Goal: Transaction & Acquisition: Purchase product/service

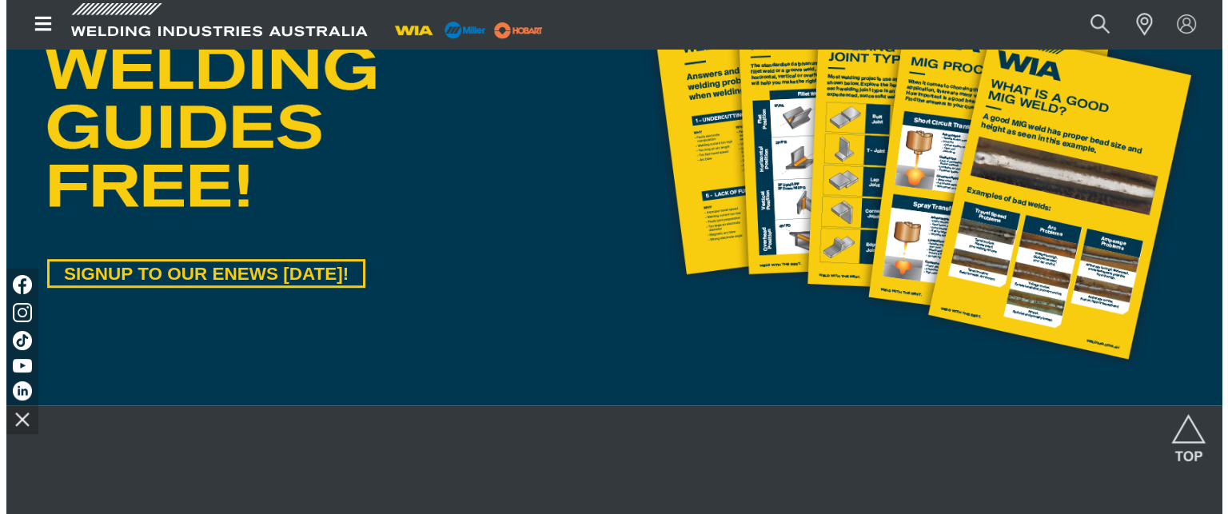
scroll to position [720, 0]
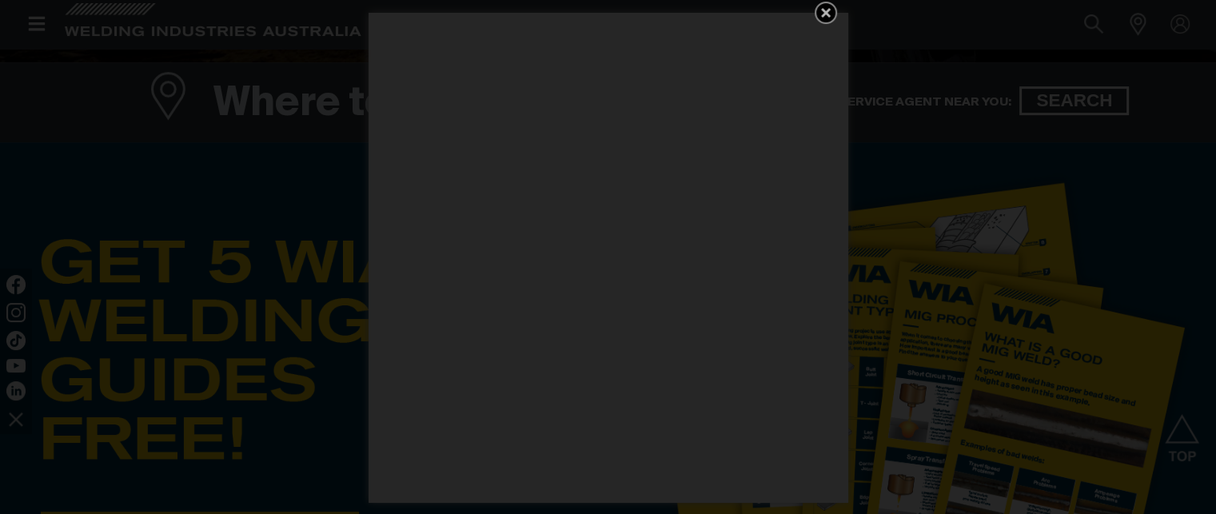
click at [41, 26] on div "Get 5 WIA Welding Guides Free!" at bounding box center [608, 257] width 1216 height 514
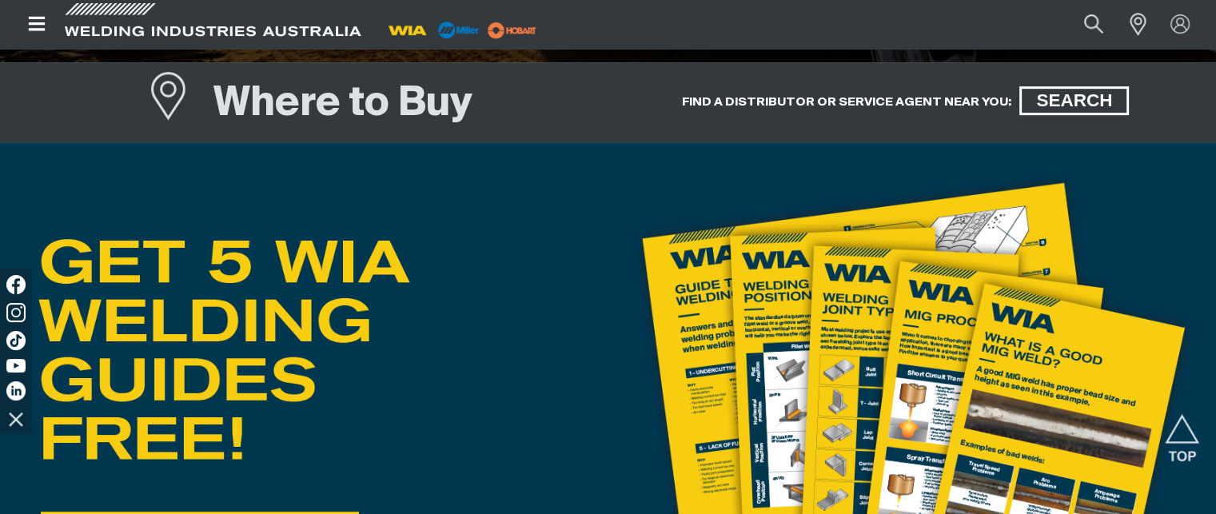
click at [41, 26] on icon "Open top menu" at bounding box center [37, 23] width 23 height 19
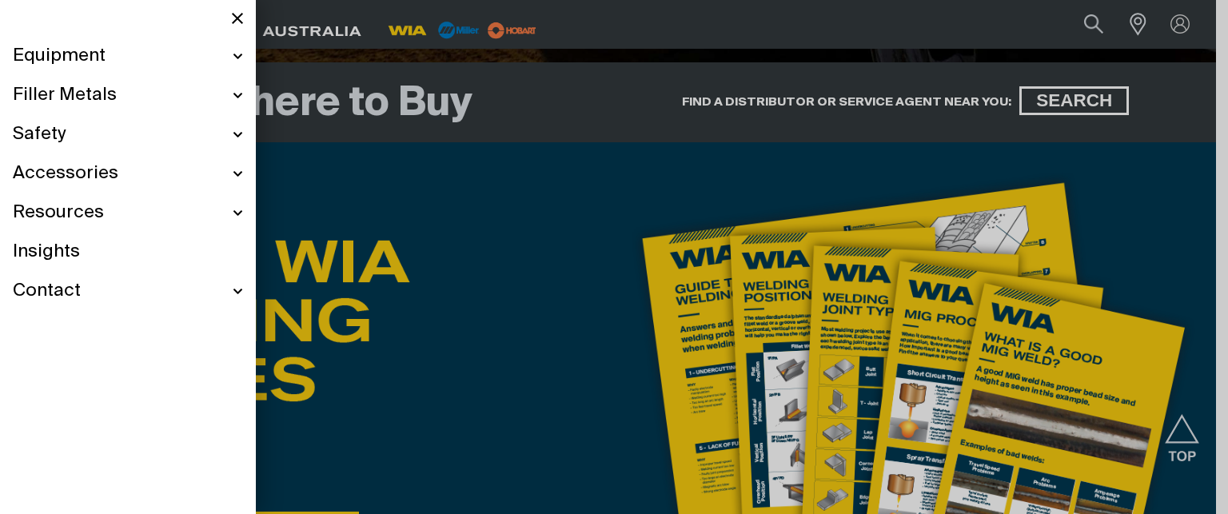
click at [233, 54] on div "Equipment" at bounding box center [128, 56] width 230 height 39
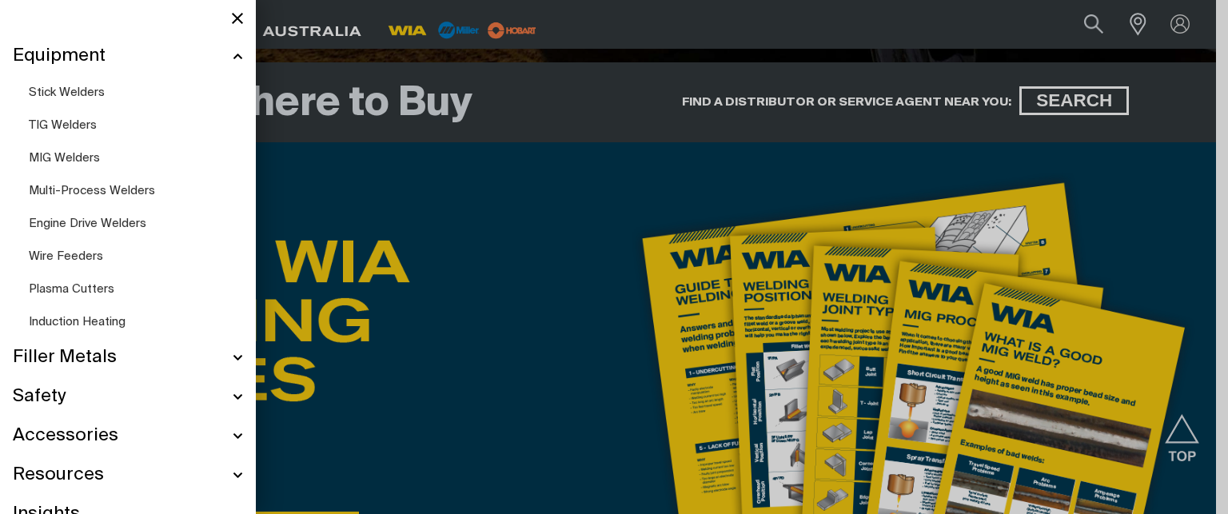
scroll to position [663, 0]
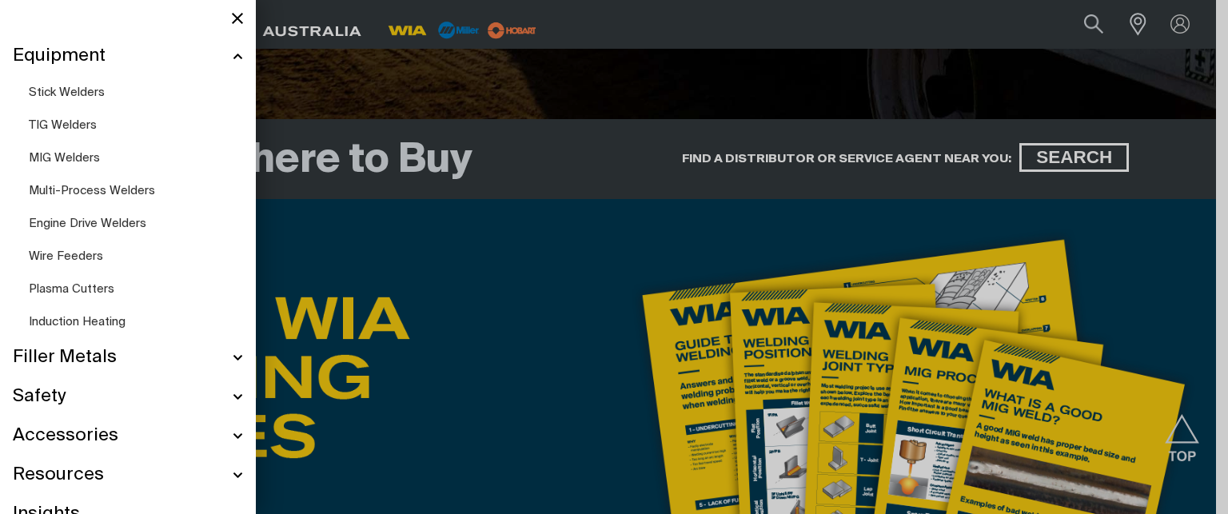
click at [84, 157] on span "MIG Welders" at bounding box center [64, 158] width 71 height 12
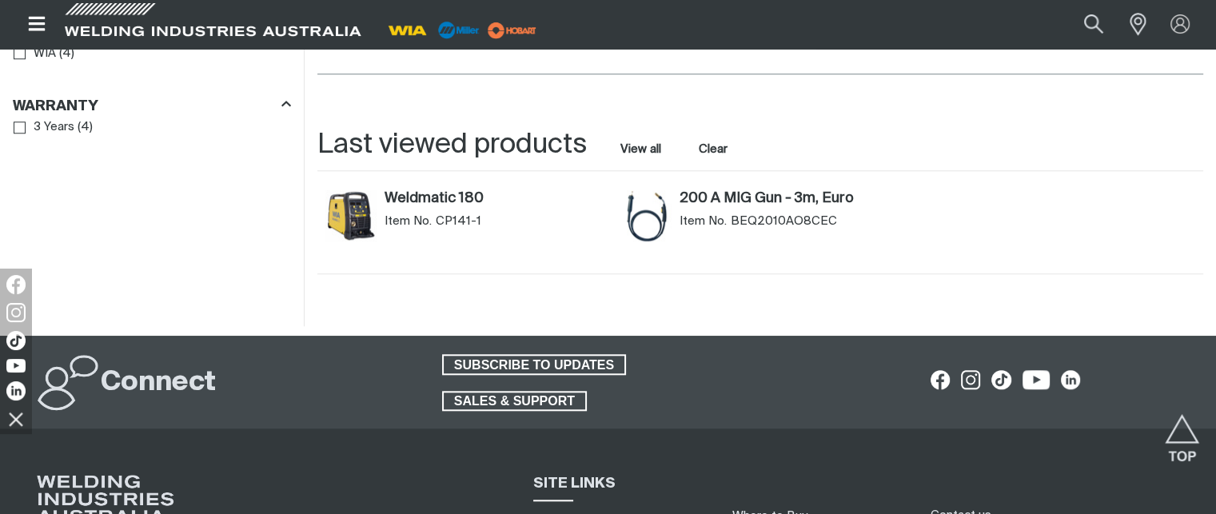
scroll to position [1439, 0]
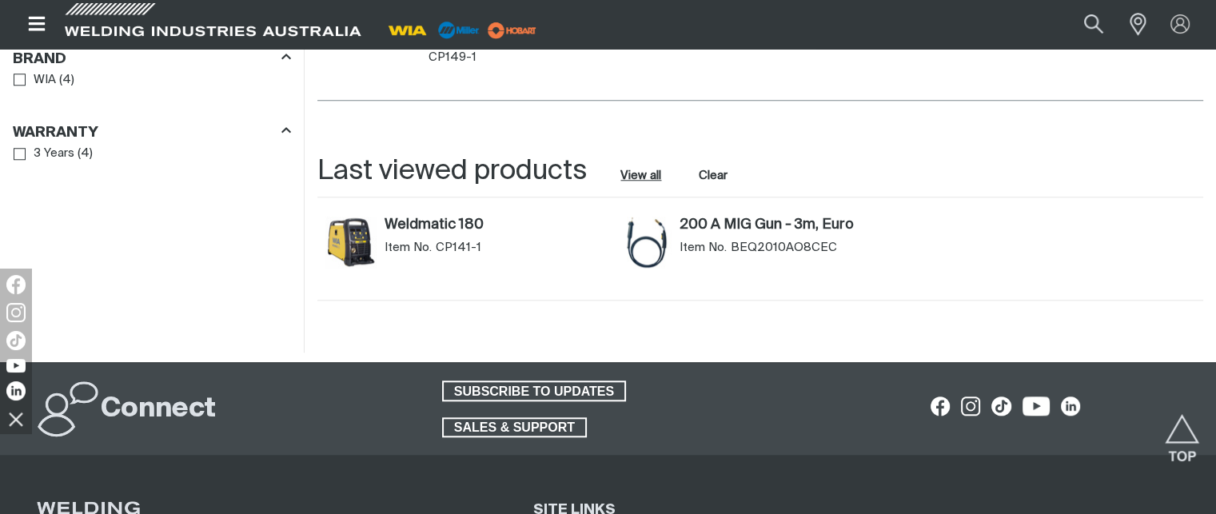
click at [633, 168] on link "View all" at bounding box center [640, 176] width 41 height 16
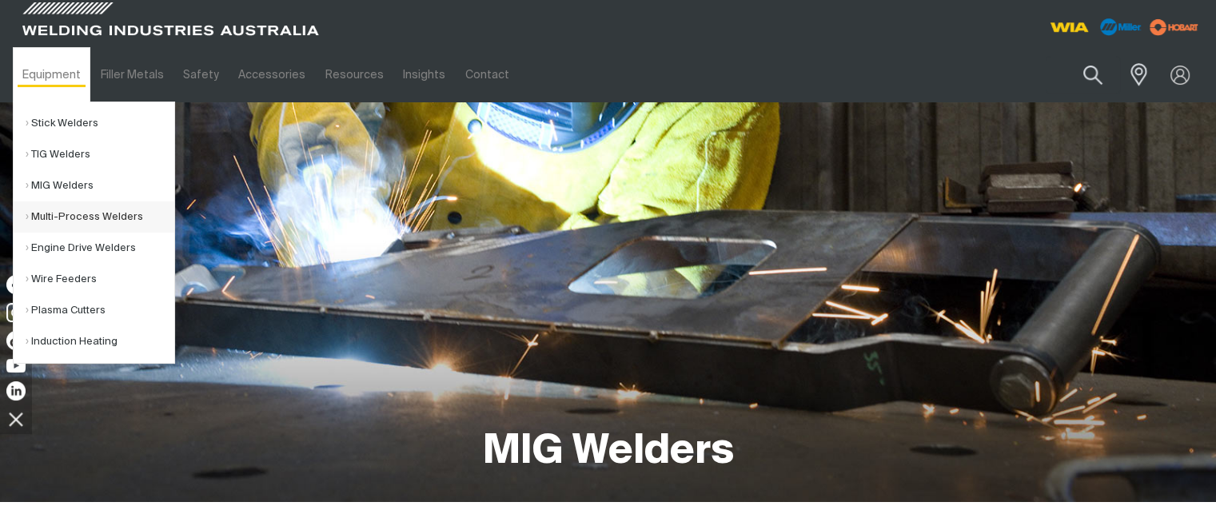
click at [82, 217] on link "Multi-Process Welders" at bounding box center [100, 216] width 149 height 31
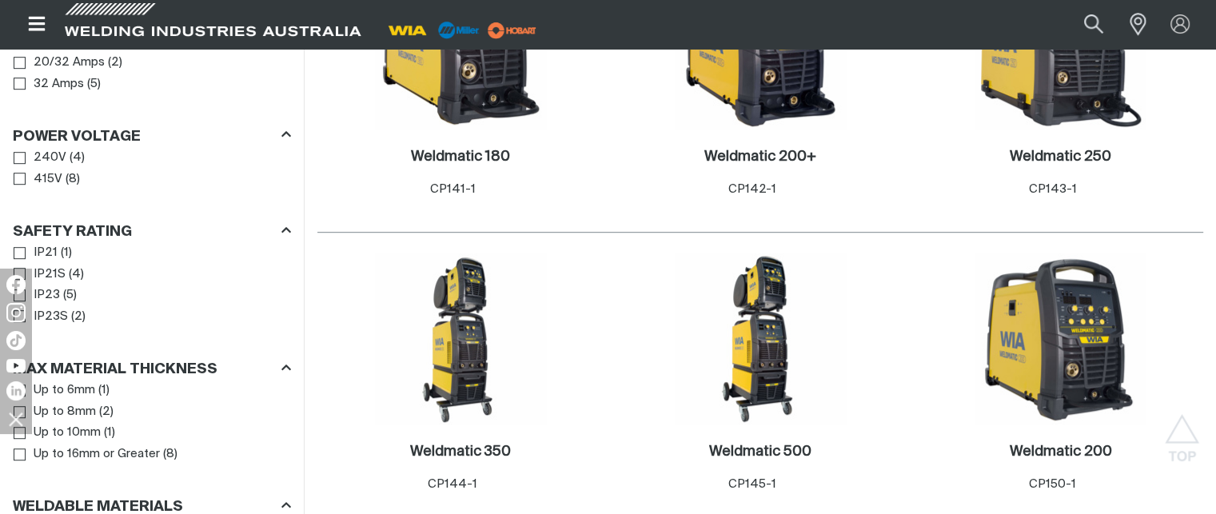
scroll to position [1039, 0]
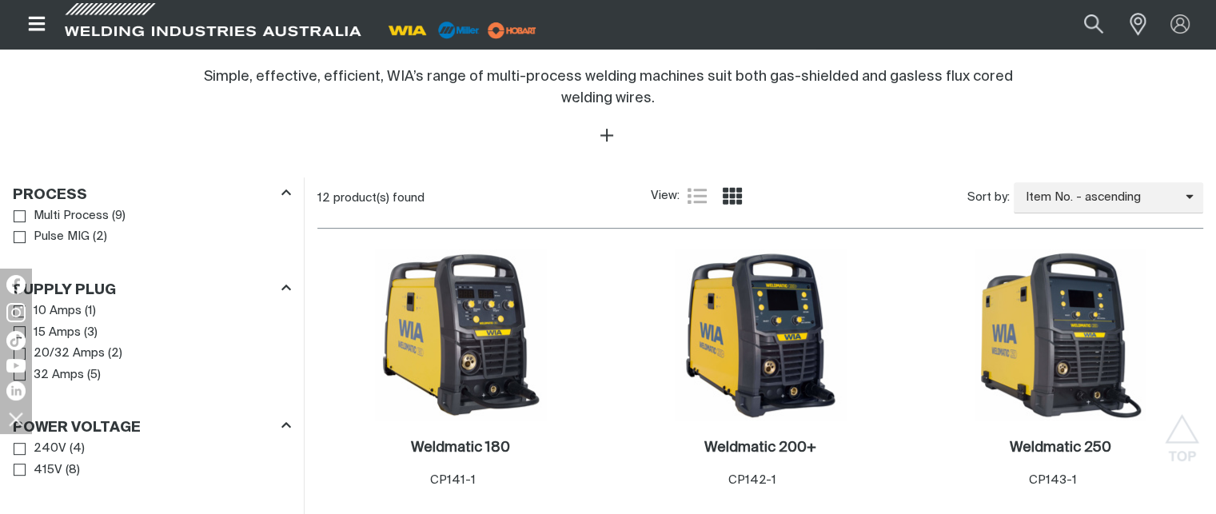
scroll to position [640, 0]
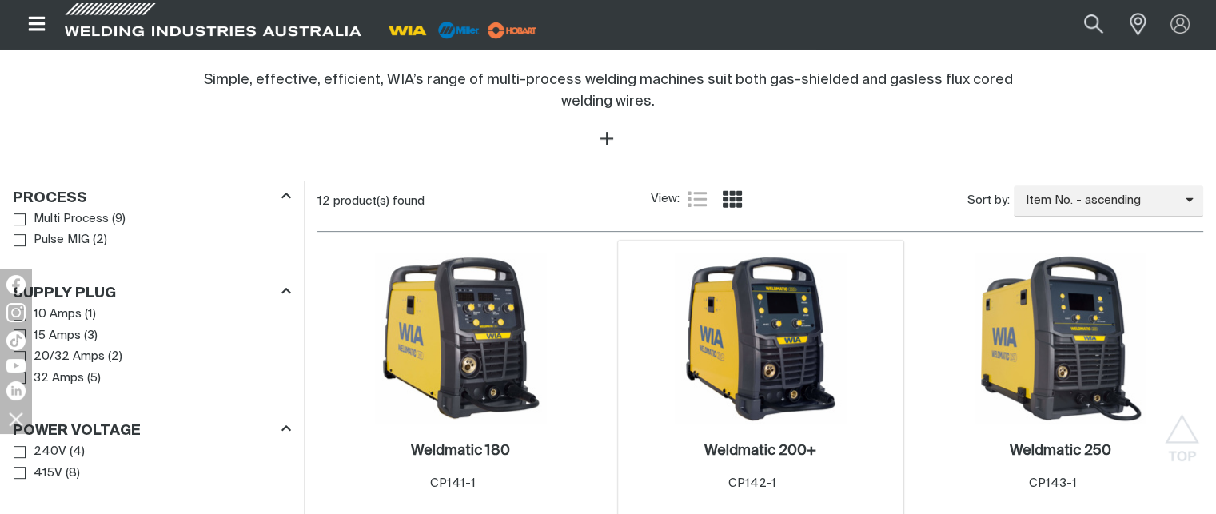
click at [787, 414] on img at bounding box center [760, 338] width 171 height 171
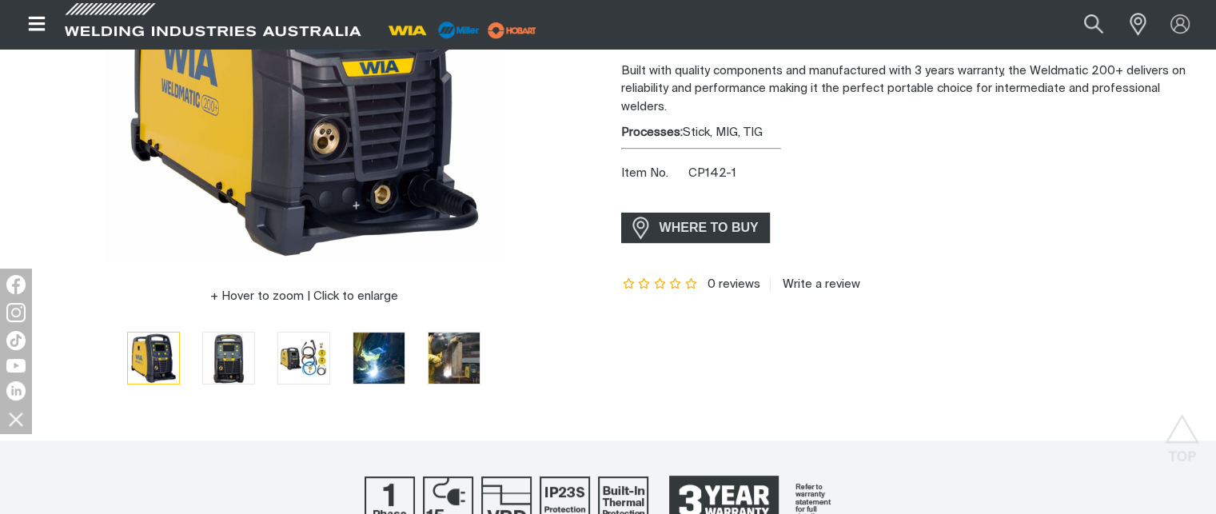
scroll to position [80, 0]
